Goal: Navigation & Orientation: Find specific page/section

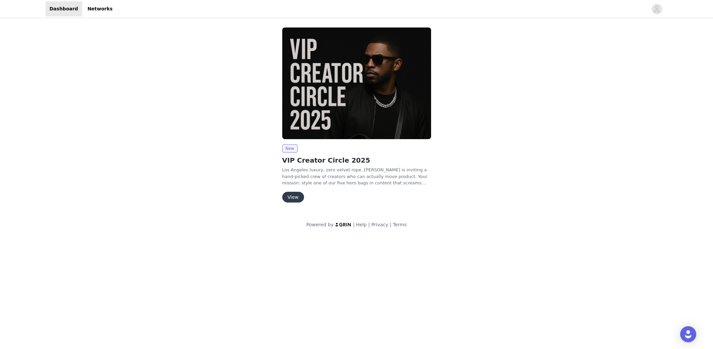
click at [298, 194] on button "View" at bounding box center [293, 197] width 22 height 11
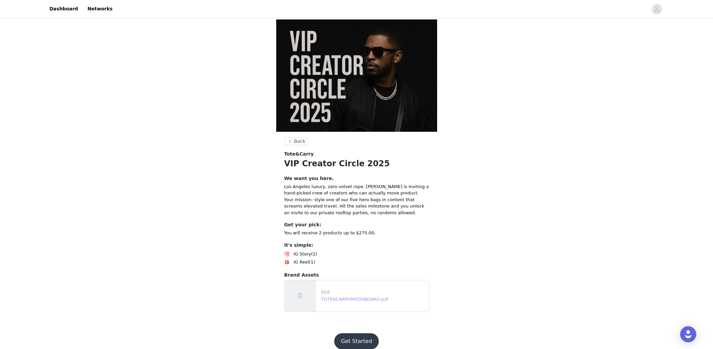
click at [331, 297] on link "TOTENCARRYMOODBOARD.pdf" at bounding box center [354, 299] width 67 height 5
click at [296, 137] on button "Back" at bounding box center [296, 141] width 24 height 8
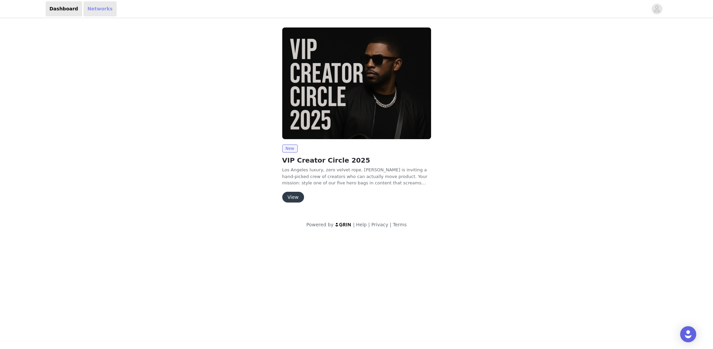
click at [84, 8] on link "Networks" at bounding box center [100, 8] width 33 height 15
